Goal: Information Seeking & Learning: Learn about a topic

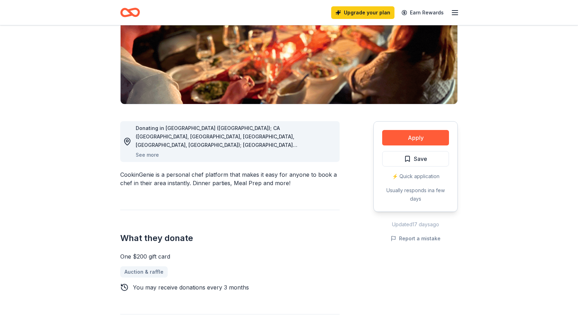
scroll to position [110, 0]
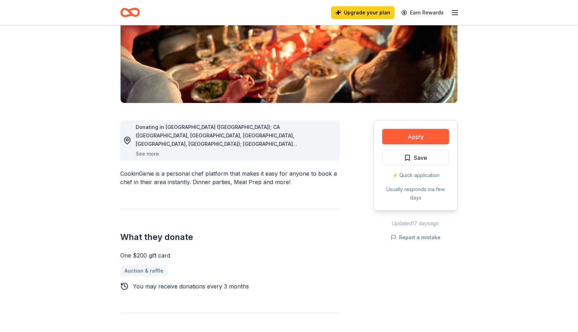
click at [177, 151] on div "Donating in AZ (Maricopa County); CA (Los Angeles County, Riverside County, San…" at bounding box center [235, 140] width 198 height 35
drag, startPoint x: 118, startPoint y: 257, endPoint x: 179, endPoint y: 252, distance: 61.0
